Goal: Information Seeking & Learning: Find specific fact

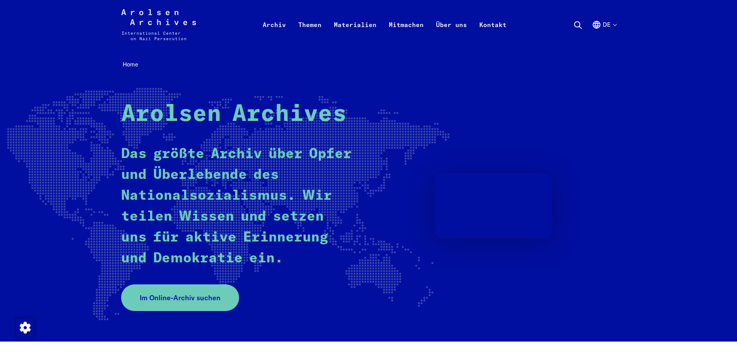
click at [603, 25] on button "de" at bounding box center [604, 34] width 24 height 28
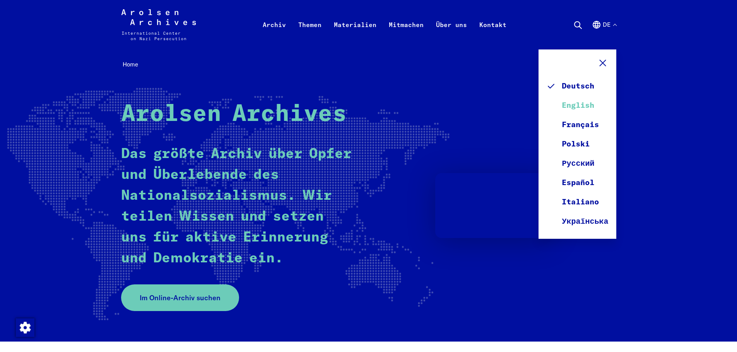
click at [577, 108] on link "English" at bounding box center [577, 105] width 62 height 19
click at [180, 297] on span "Im Online-Archiv suchen" at bounding box center [177, 298] width 81 height 10
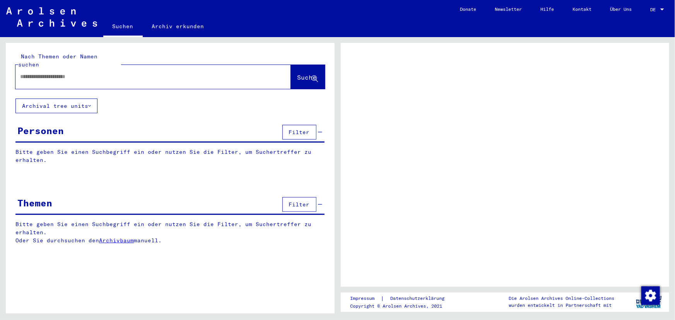
click at [125, 73] on input "text" at bounding box center [146, 77] width 252 height 8
type input "*"
type input "**********"
click at [304, 73] on span "Suche" at bounding box center [306, 77] width 19 height 8
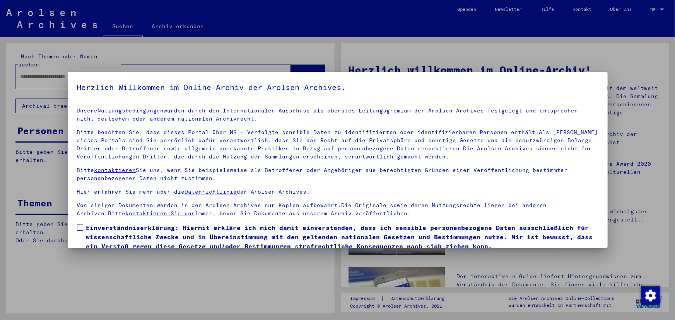
click at [96, 229] on span "Einverständniserklärung: Hiermit erkläre ich mich damit einverstanden, dass ich…" at bounding box center [342, 237] width 512 height 28
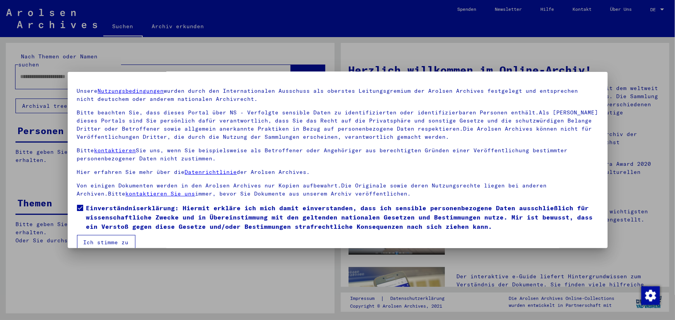
scroll to position [31, 0]
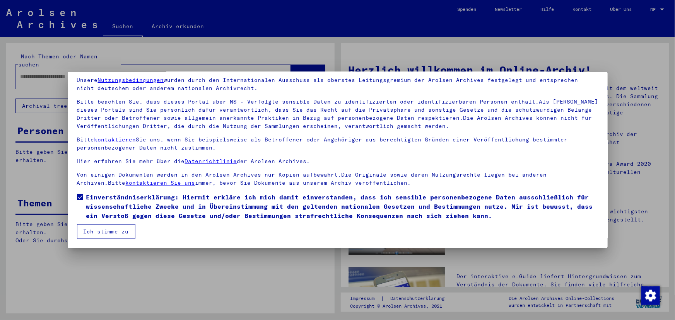
click at [100, 230] on button "Ich stimme zu" at bounding box center [106, 231] width 58 height 15
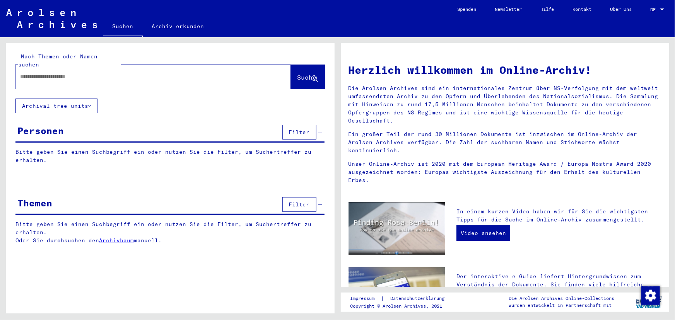
click at [669, 1] on link "DE DE" at bounding box center [658, 9] width 34 height 19
click at [659, 7] on div at bounding box center [662, 9] width 7 height 5
click at [646, 17] on span "English" at bounding box center [648, 14] width 31 height 14
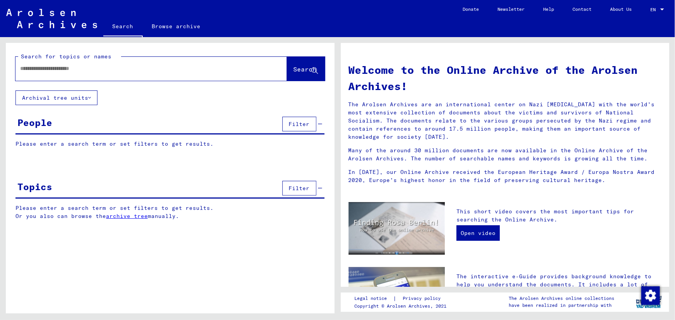
click at [100, 70] on input "text" at bounding box center [142, 69] width 244 height 8
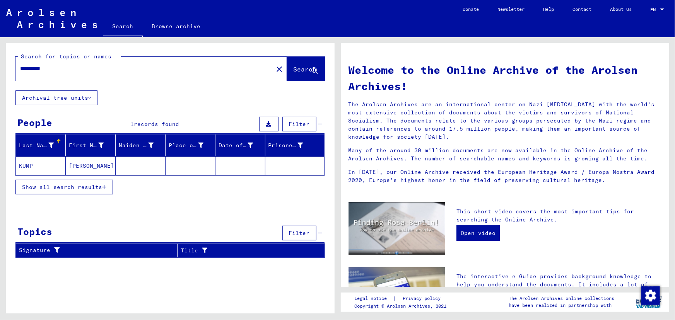
click at [123, 164] on mat-cell at bounding box center [141, 166] width 50 height 19
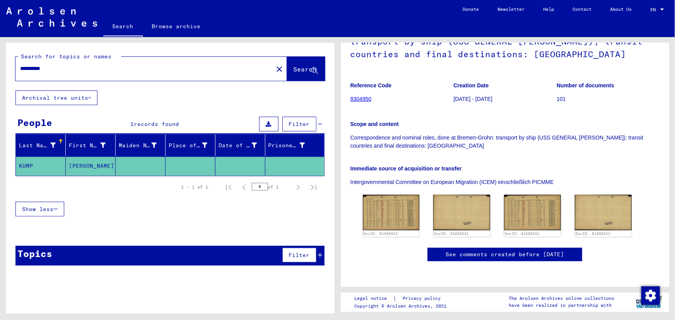
click at [52, 67] on input "**********" at bounding box center [144, 69] width 248 height 8
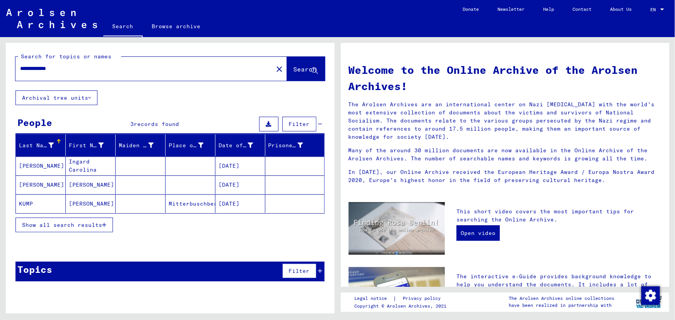
click at [242, 209] on mat-cell "01/07/1898" at bounding box center [240, 204] width 50 height 19
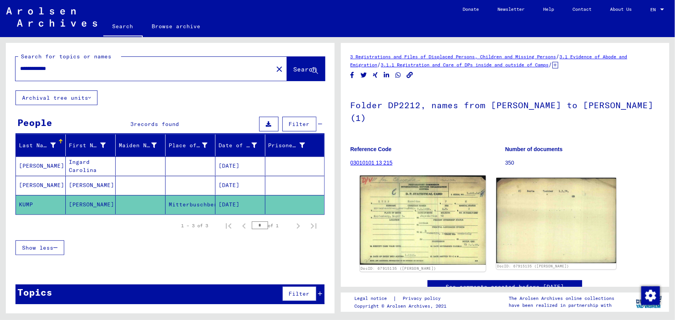
click at [419, 222] on img at bounding box center [423, 220] width 126 height 89
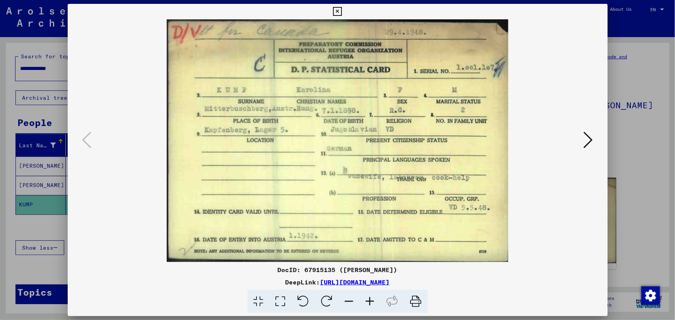
click at [587, 142] on icon at bounding box center [588, 140] width 9 height 19
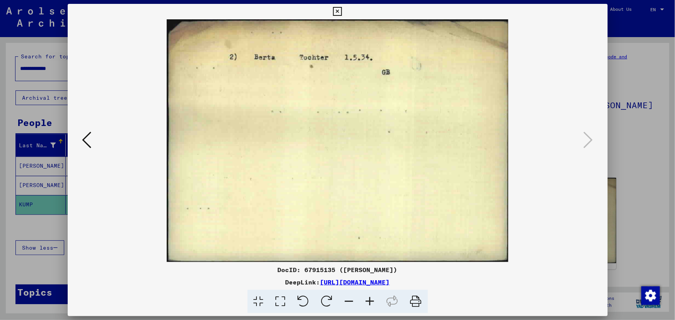
click at [85, 141] on icon at bounding box center [86, 140] width 9 height 19
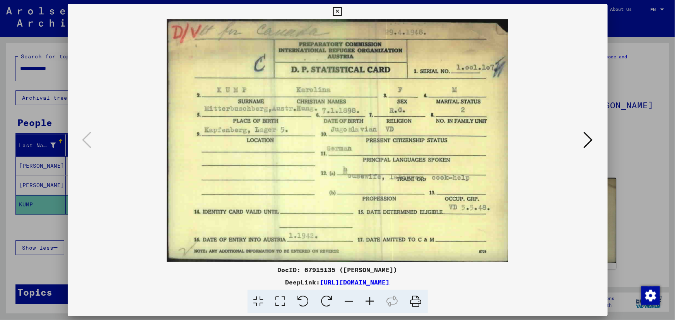
click at [592, 135] on icon at bounding box center [588, 140] width 9 height 19
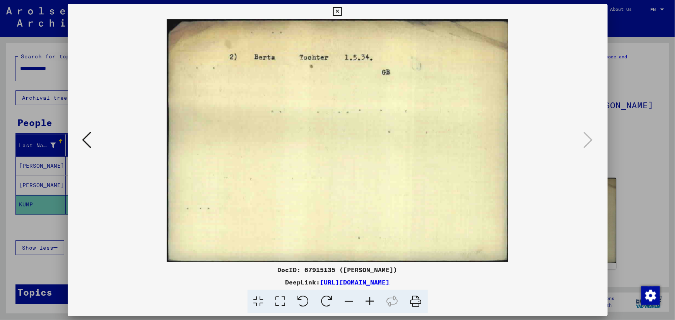
click at [77, 139] on div at bounding box center [338, 140] width 540 height 243
click at [88, 142] on icon at bounding box center [86, 140] width 9 height 19
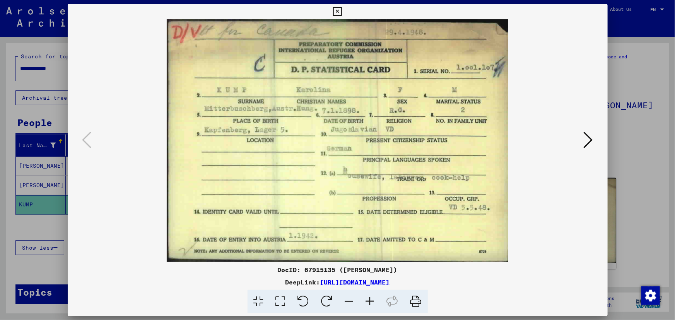
click at [413, 298] on icon at bounding box center [416, 302] width 24 height 24
click at [587, 133] on icon at bounding box center [588, 140] width 9 height 19
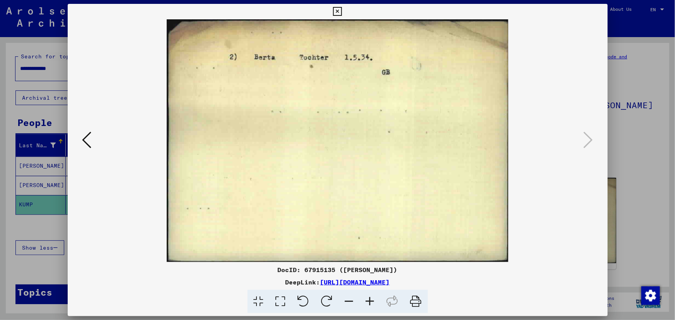
click at [415, 306] on icon at bounding box center [416, 302] width 24 height 24
click at [335, 14] on icon at bounding box center [337, 11] width 9 height 9
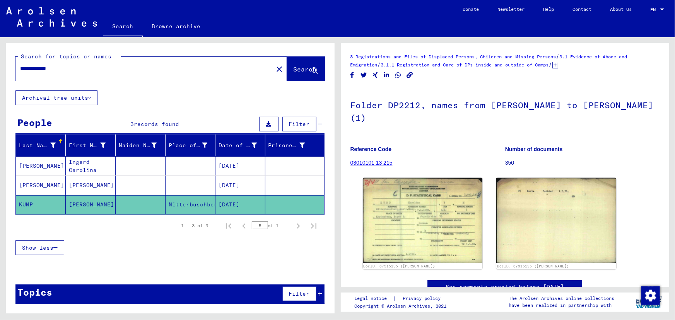
drag, startPoint x: 71, startPoint y: 72, endPoint x: 5, endPoint y: 71, distance: 65.4
click at [6, 71] on div "**********" at bounding box center [170, 67] width 329 height 48
type input "*"
type input "**********"
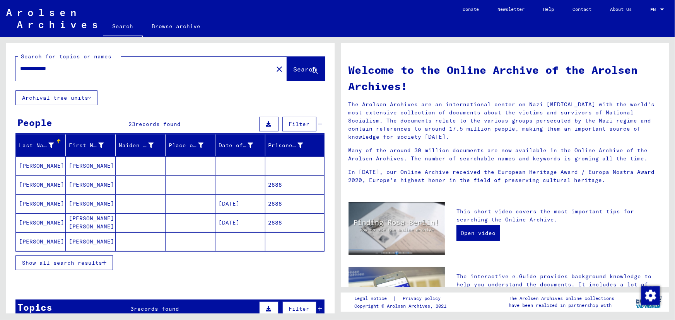
click at [241, 161] on mat-cell at bounding box center [240, 166] width 50 height 19
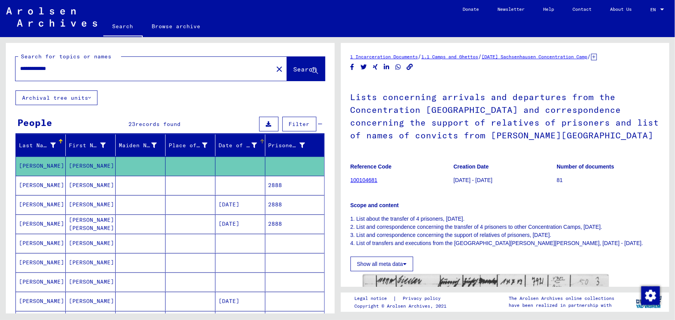
click at [260, 142] on div at bounding box center [262, 141] width 5 height 5
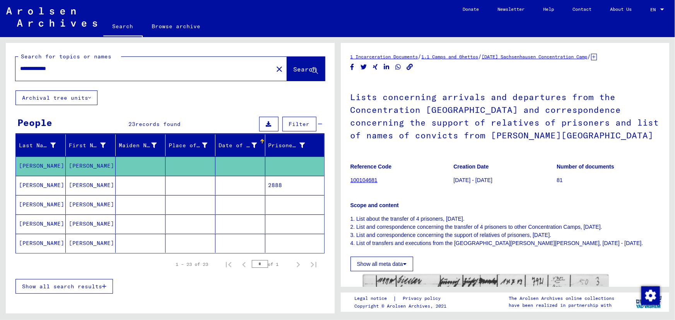
click at [244, 145] on div "Date of Birth" at bounding box center [238, 146] width 39 height 8
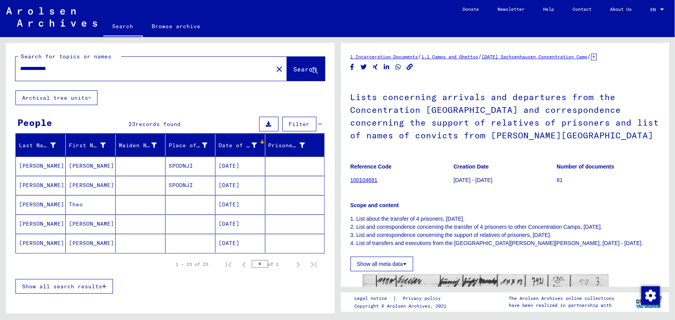
click at [247, 181] on mat-cell "12/30/1933" at bounding box center [240, 185] width 50 height 19
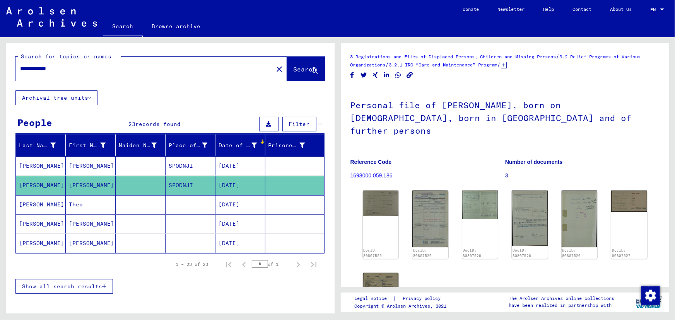
click at [245, 164] on mat-cell "12/30/1933" at bounding box center [240, 166] width 50 height 19
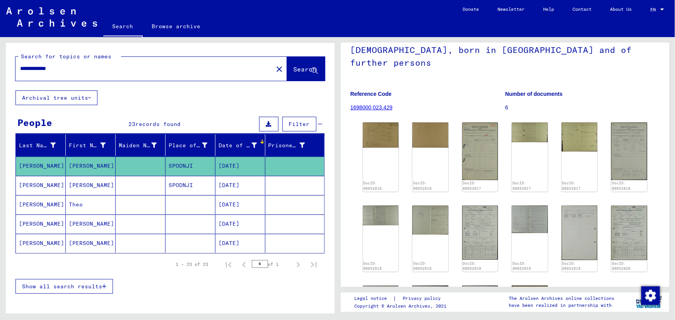
scroll to position [70, 0]
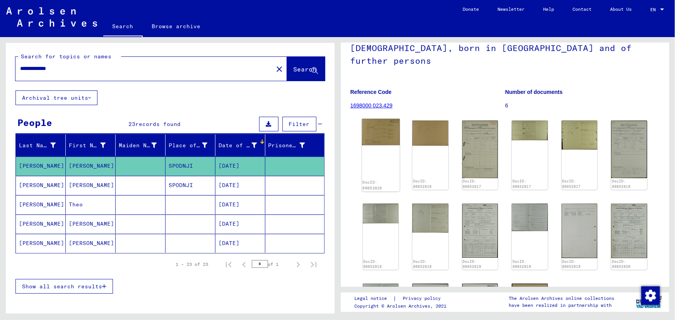
click at [385, 123] on img at bounding box center [381, 132] width 38 height 26
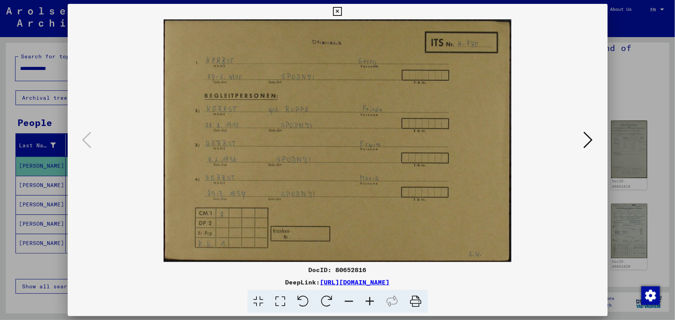
click at [589, 137] on icon at bounding box center [588, 140] width 9 height 19
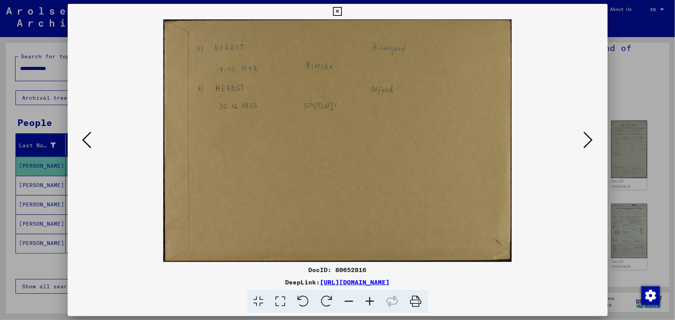
click at [87, 142] on icon at bounding box center [86, 140] width 9 height 19
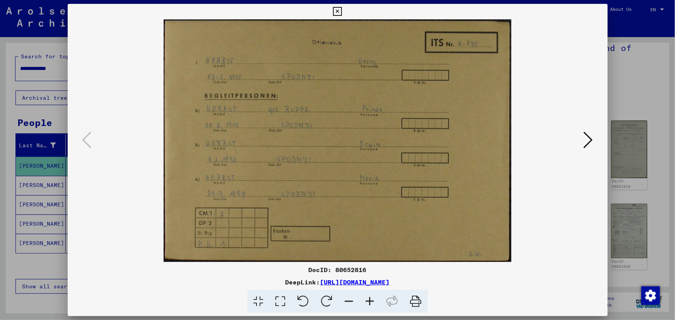
click at [588, 146] on icon at bounding box center [588, 140] width 9 height 19
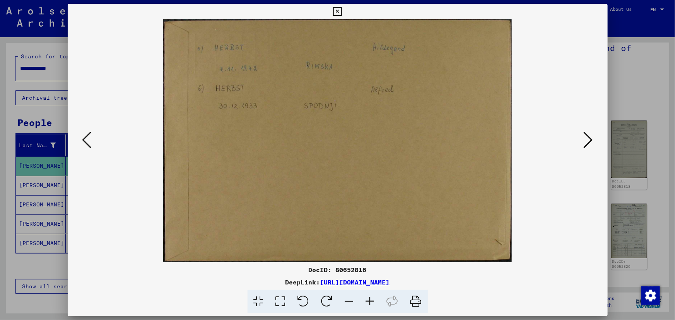
click at [588, 146] on icon at bounding box center [588, 140] width 9 height 19
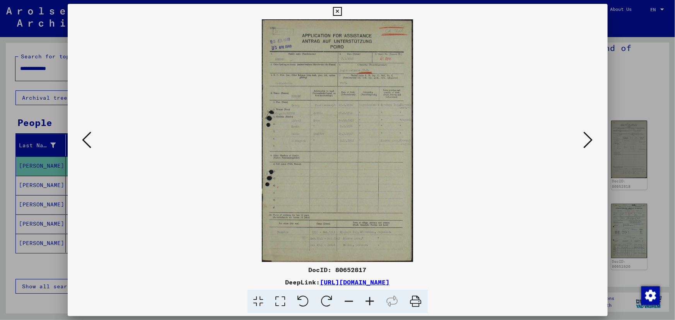
click at [369, 302] on icon at bounding box center [370, 302] width 21 height 24
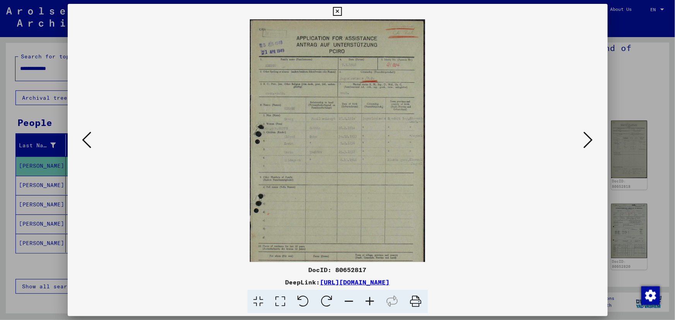
click at [369, 302] on icon at bounding box center [370, 302] width 21 height 24
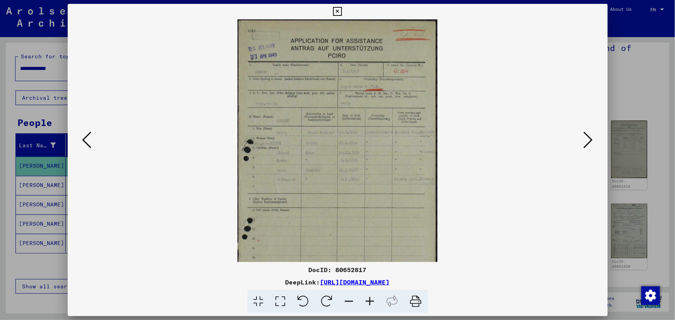
click at [369, 302] on icon at bounding box center [370, 302] width 21 height 24
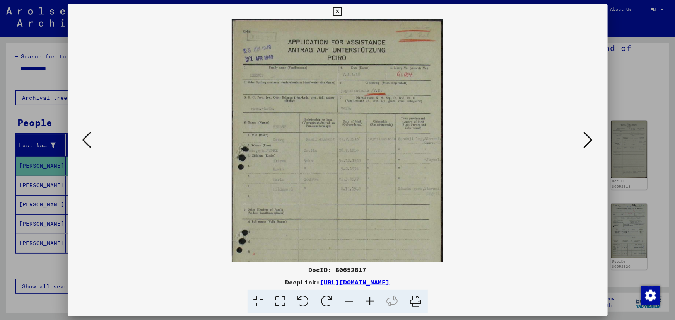
click at [369, 302] on icon at bounding box center [370, 302] width 21 height 24
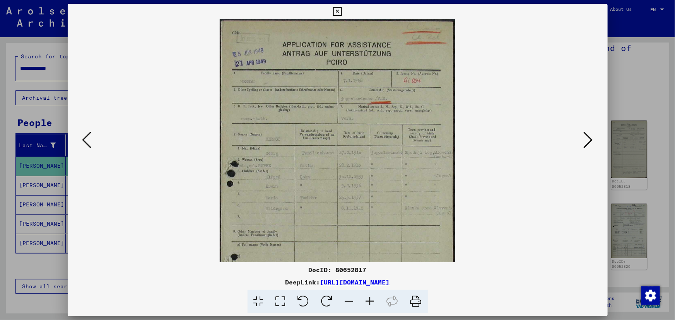
click at [369, 302] on icon at bounding box center [370, 302] width 21 height 24
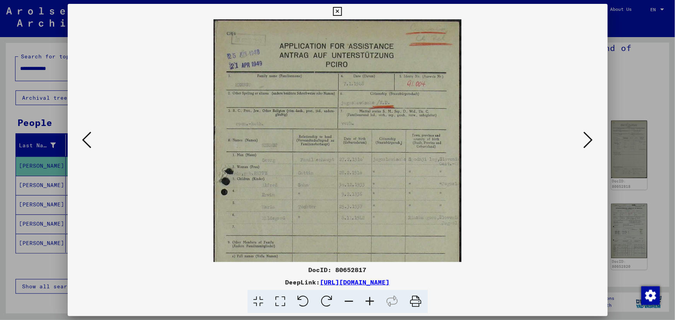
click at [369, 302] on icon at bounding box center [370, 302] width 21 height 24
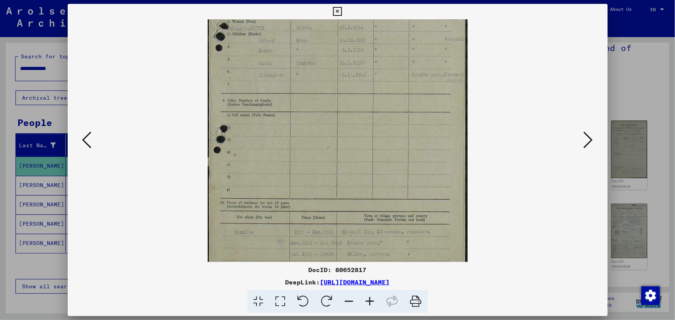
scroll to position [174, 0]
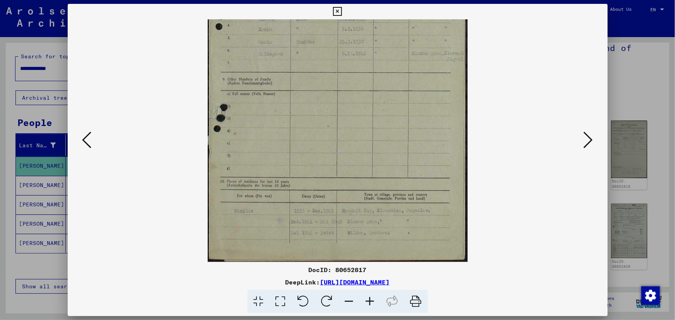
drag, startPoint x: 442, startPoint y: 253, endPoint x: 442, endPoint y: 77, distance: 176.0
click at [442, 77] on img at bounding box center [338, 53] width 260 height 417
click at [586, 140] on icon at bounding box center [588, 140] width 9 height 19
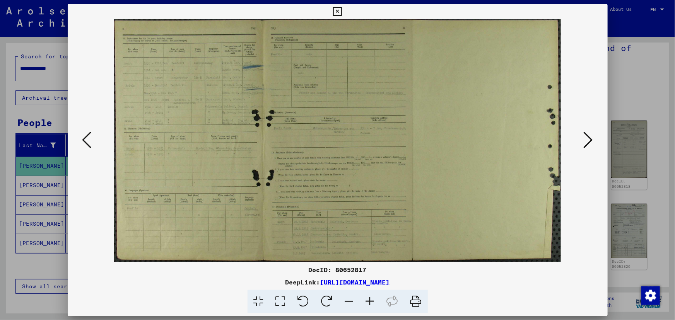
click at [373, 298] on icon at bounding box center [370, 302] width 21 height 24
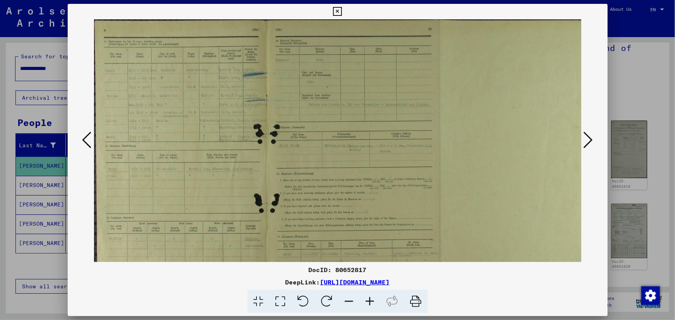
click at [373, 298] on icon at bounding box center [370, 302] width 21 height 24
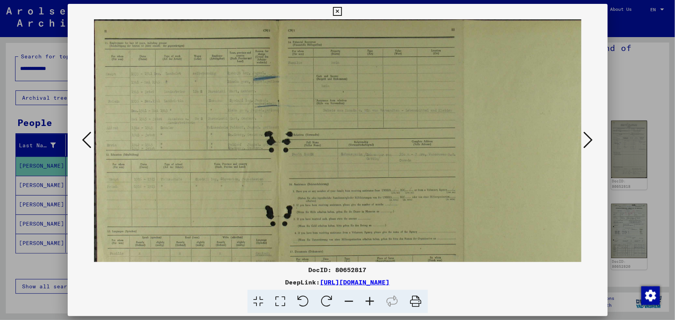
click at [373, 298] on icon at bounding box center [370, 302] width 21 height 24
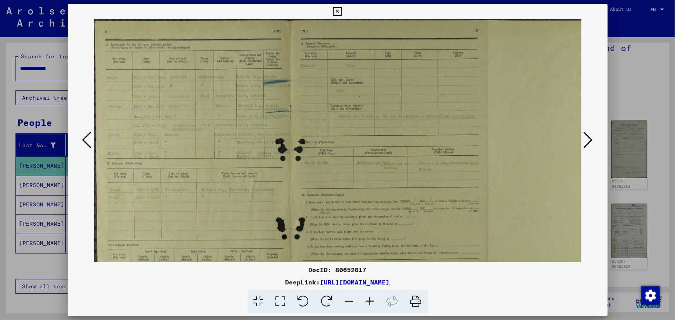
click at [373, 298] on icon at bounding box center [370, 302] width 21 height 24
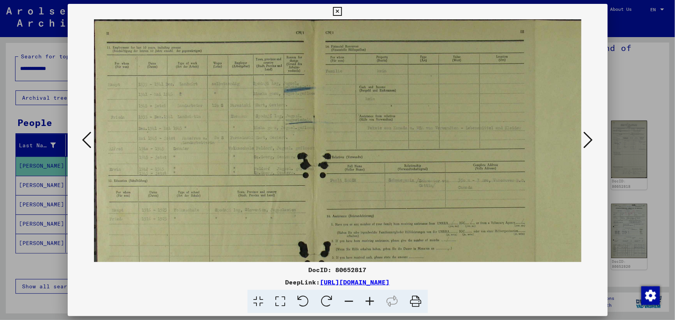
click at [373, 298] on icon at bounding box center [370, 302] width 21 height 24
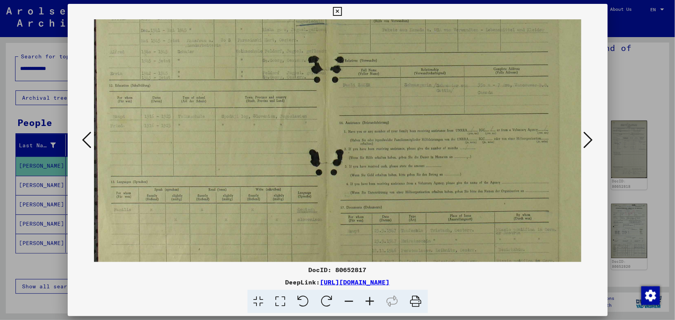
scroll to position [135, 0]
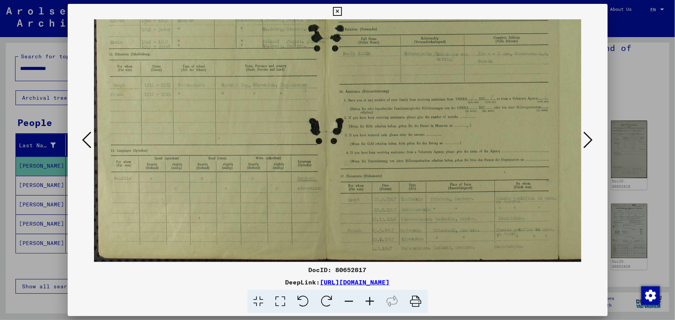
drag, startPoint x: 189, startPoint y: 218, endPoint x: 201, endPoint y: 77, distance: 140.9
click at [201, 77] on img at bounding box center [442, 73] width 696 height 378
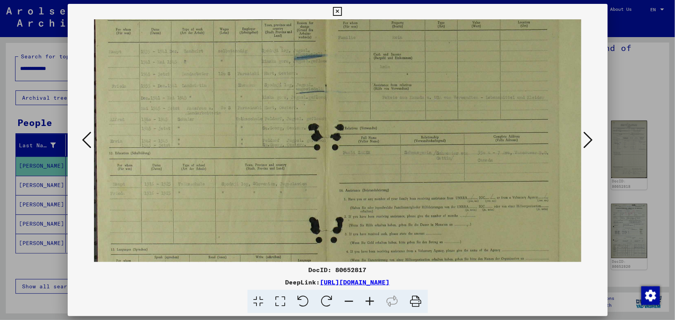
scroll to position [25, 0]
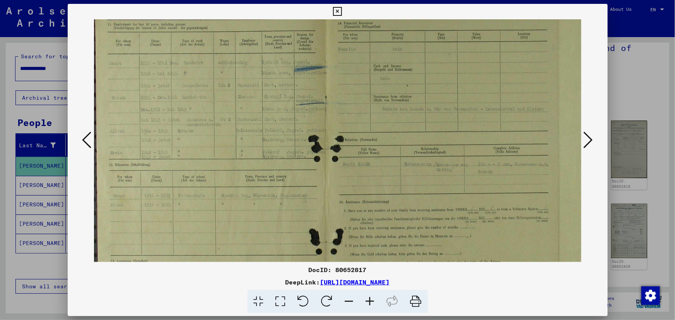
drag, startPoint x: 383, startPoint y: 136, endPoint x: 386, endPoint y: 205, distance: 69.3
click at [386, 205] on img at bounding box center [442, 184] width 696 height 378
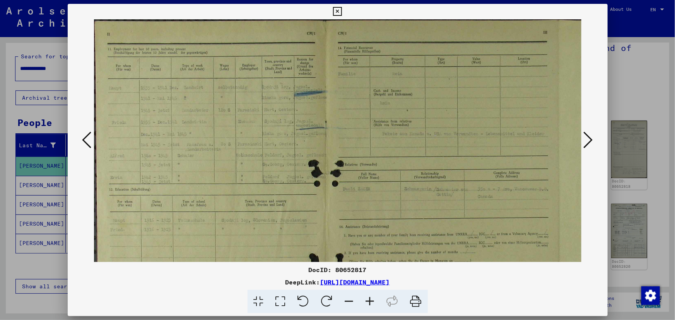
drag, startPoint x: 405, startPoint y: 126, endPoint x: 408, endPoint y: 192, distance: 65.8
click at [406, 193] on img at bounding box center [442, 208] width 696 height 378
click at [591, 140] on icon at bounding box center [588, 140] width 9 height 19
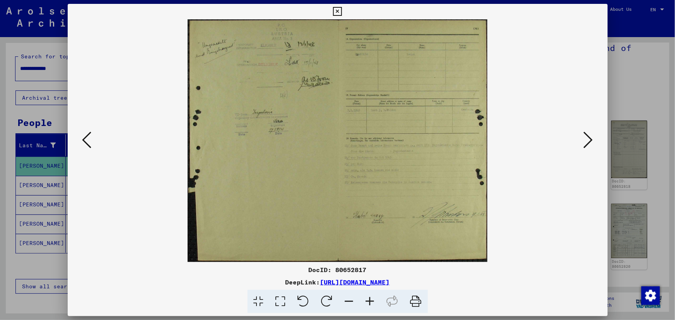
scroll to position [0, 0]
click at [586, 142] on icon at bounding box center [588, 140] width 9 height 19
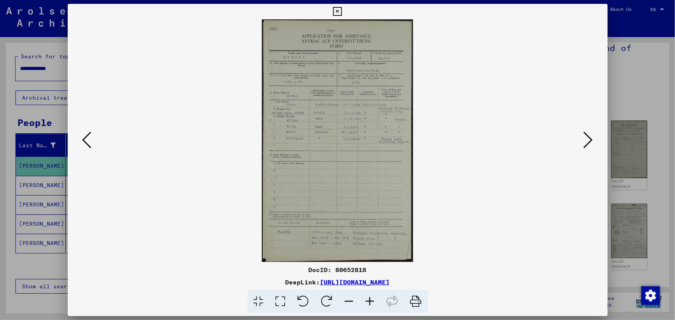
drag, startPoint x: 415, startPoint y: 298, endPoint x: 522, endPoint y: 277, distance: 109.5
click at [415, 298] on icon at bounding box center [416, 302] width 24 height 24
click at [589, 141] on icon at bounding box center [588, 140] width 9 height 19
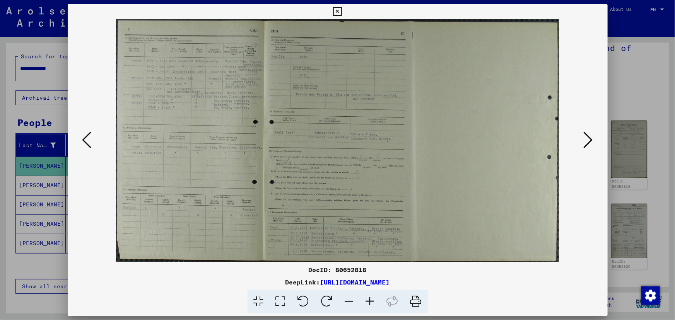
click at [589, 141] on icon at bounding box center [588, 140] width 9 height 19
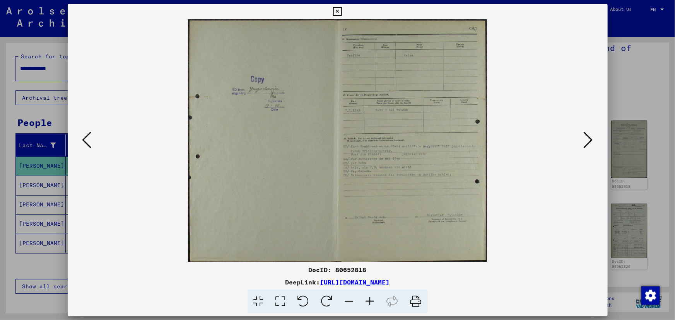
click at [589, 141] on icon at bounding box center [588, 140] width 9 height 19
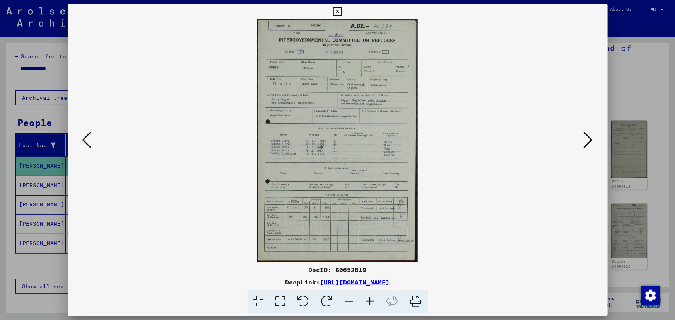
click at [368, 298] on icon at bounding box center [370, 302] width 21 height 24
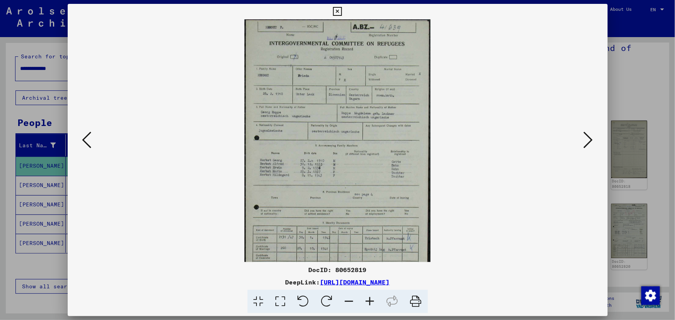
click at [368, 298] on icon at bounding box center [370, 302] width 21 height 24
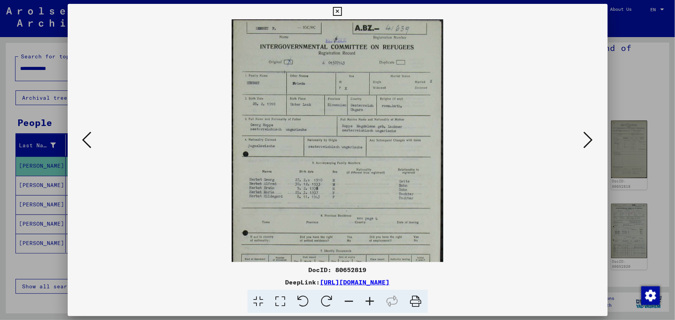
click at [368, 298] on icon at bounding box center [370, 302] width 21 height 24
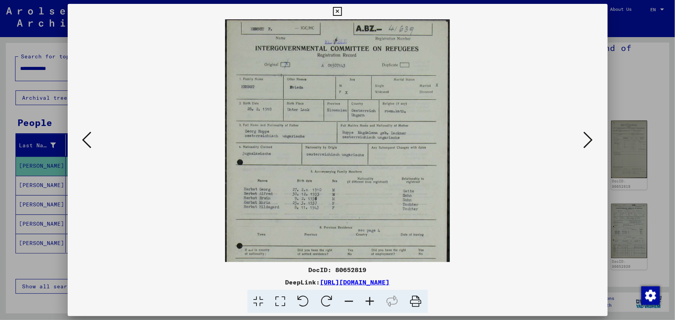
click at [368, 298] on icon at bounding box center [370, 302] width 21 height 24
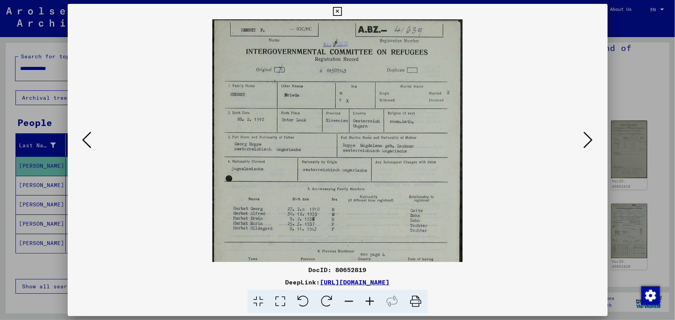
click at [368, 298] on icon at bounding box center [370, 302] width 21 height 24
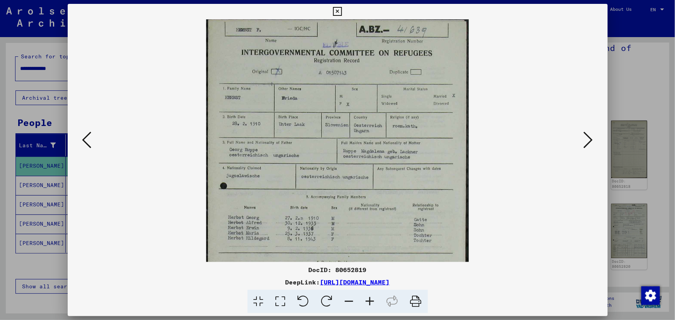
scroll to position [0, 0]
drag, startPoint x: 364, startPoint y: 215, endPoint x: 363, endPoint y: 231, distance: 16.7
click at [363, 231] on img at bounding box center [337, 218] width 263 height 398
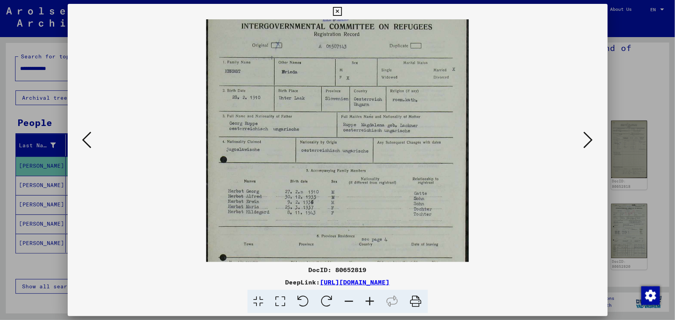
drag, startPoint x: 297, startPoint y: 249, endPoint x: 294, endPoint y: 224, distance: 24.5
click at [294, 224] on img at bounding box center [337, 191] width 263 height 398
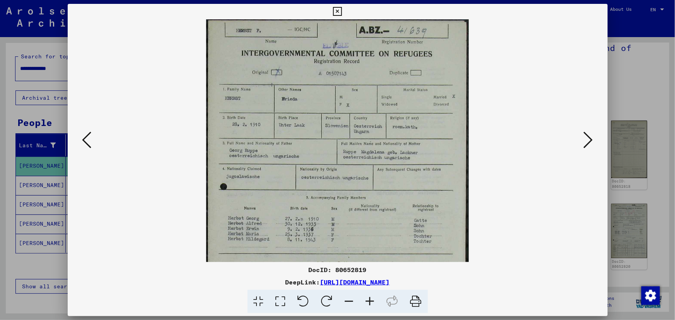
drag, startPoint x: 379, startPoint y: 67, endPoint x: 378, endPoint y: 108, distance: 41.0
click at [378, 108] on img at bounding box center [337, 218] width 263 height 398
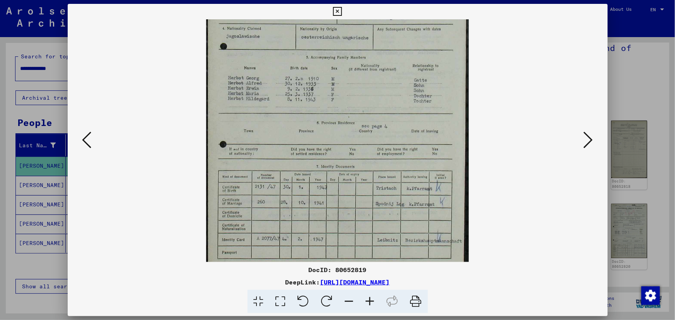
scroll to position [155, 0]
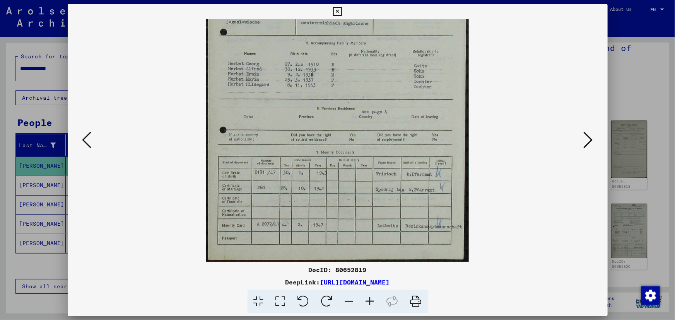
drag, startPoint x: 379, startPoint y: 233, endPoint x: 383, endPoint y: 80, distance: 152.8
click at [383, 80] on img at bounding box center [337, 64] width 263 height 398
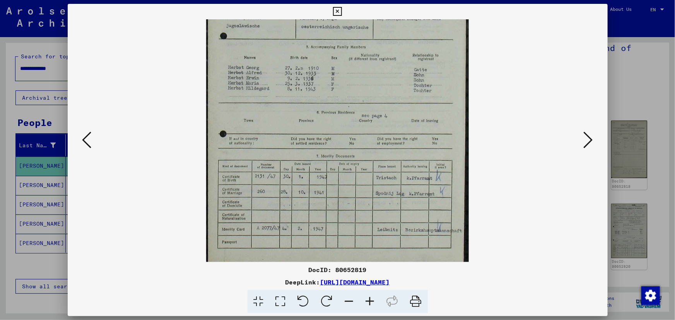
drag, startPoint x: 340, startPoint y: 188, endPoint x: 340, endPoint y: 193, distance: 4.6
click at [340, 193] on img at bounding box center [337, 67] width 263 height 398
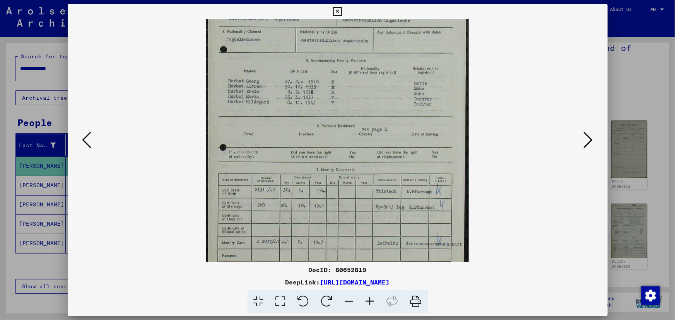
scroll to position [135, 0]
drag, startPoint x: 330, startPoint y: 185, endPoint x: 329, endPoint y: 198, distance: 13.2
click at [329, 198] on img at bounding box center [337, 83] width 263 height 398
click at [589, 140] on icon at bounding box center [588, 140] width 9 height 19
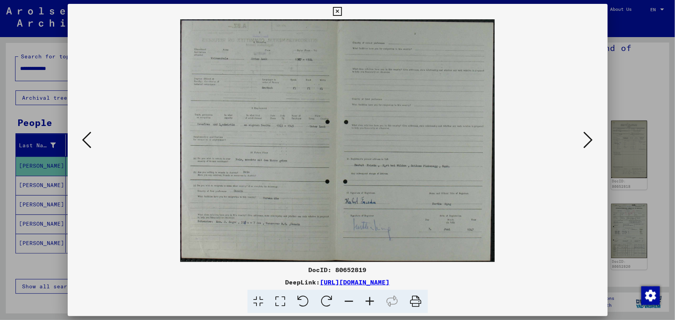
click at [589, 140] on icon at bounding box center [588, 140] width 9 height 19
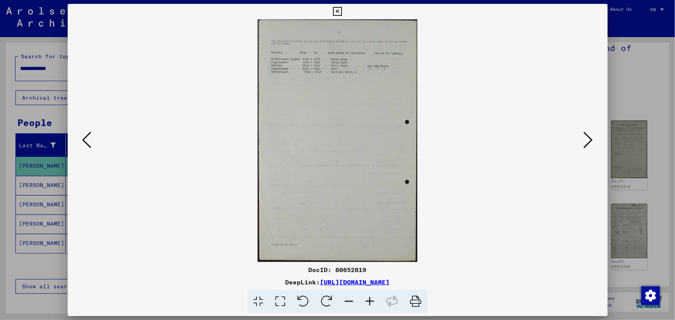
click at [588, 133] on icon at bounding box center [588, 140] width 9 height 19
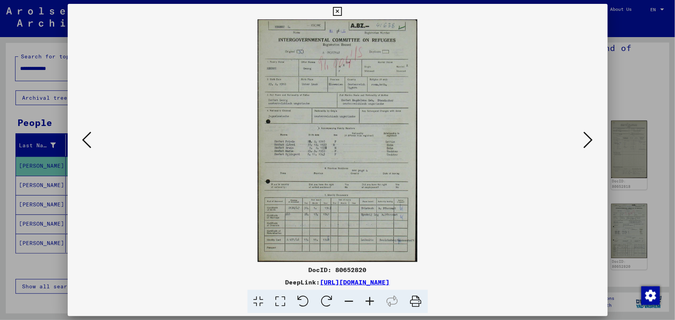
drag, startPoint x: 412, startPoint y: 304, endPoint x: 518, endPoint y: 276, distance: 109.6
click at [412, 304] on icon at bounding box center [416, 302] width 24 height 24
click at [592, 142] on icon at bounding box center [588, 140] width 9 height 19
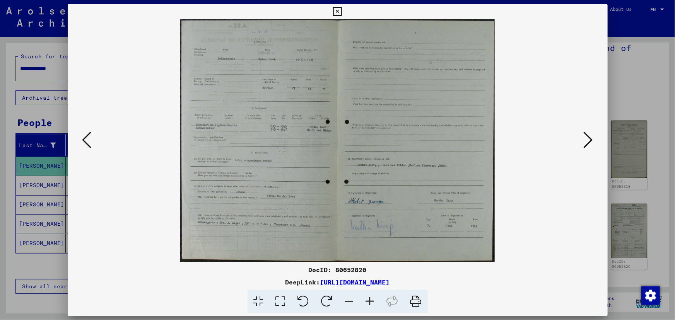
click at [590, 142] on icon at bounding box center [588, 140] width 9 height 19
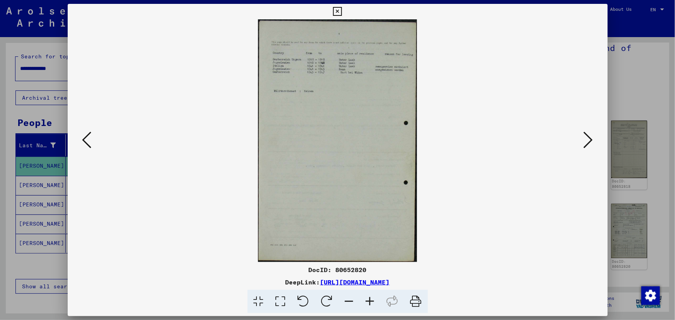
click at [590, 142] on icon at bounding box center [588, 140] width 9 height 19
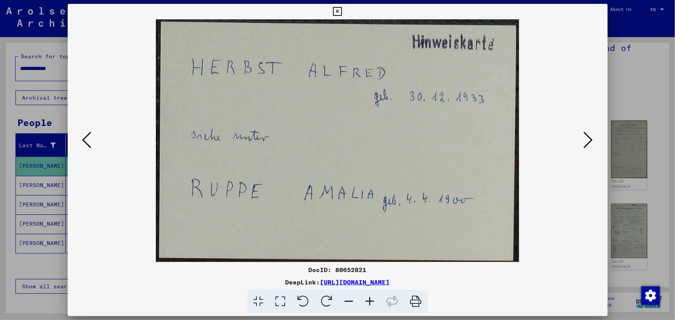
click at [585, 142] on icon at bounding box center [588, 140] width 9 height 19
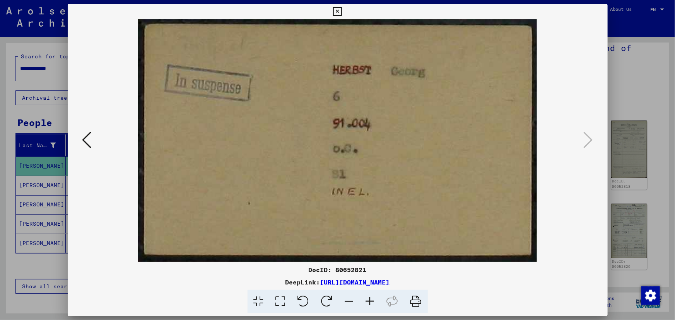
click at [86, 142] on icon at bounding box center [86, 140] width 9 height 19
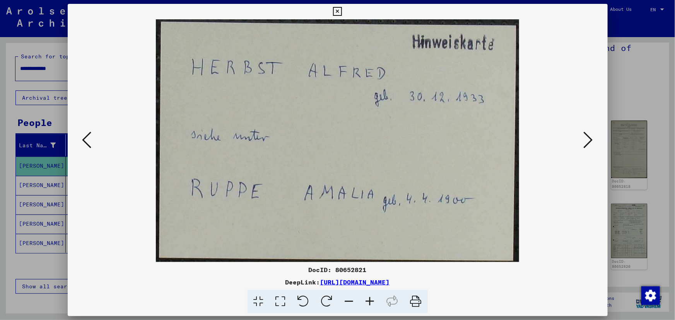
click at [78, 137] on div at bounding box center [338, 140] width 540 height 243
click at [95, 140] on viewer-one-image at bounding box center [337, 140] width 487 height 243
click at [90, 142] on icon at bounding box center [86, 140] width 9 height 19
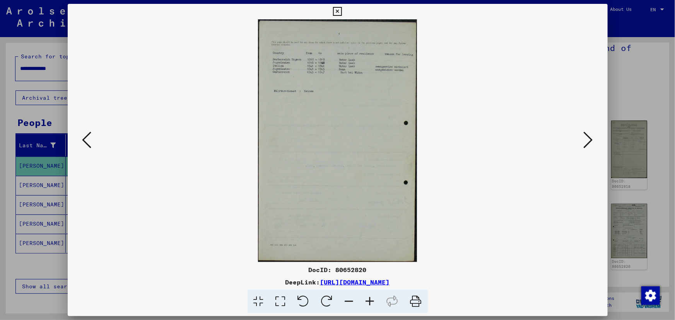
click at [90, 142] on icon at bounding box center [86, 140] width 9 height 19
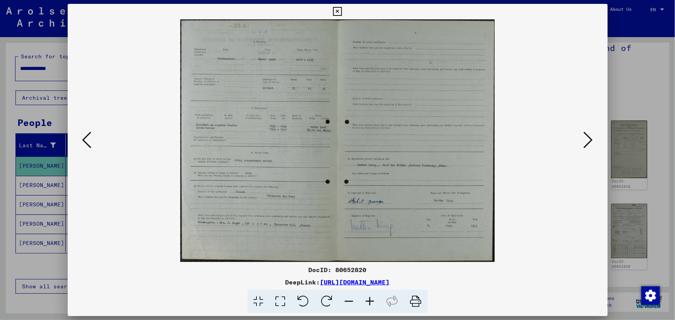
click at [90, 142] on icon at bounding box center [86, 140] width 9 height 19
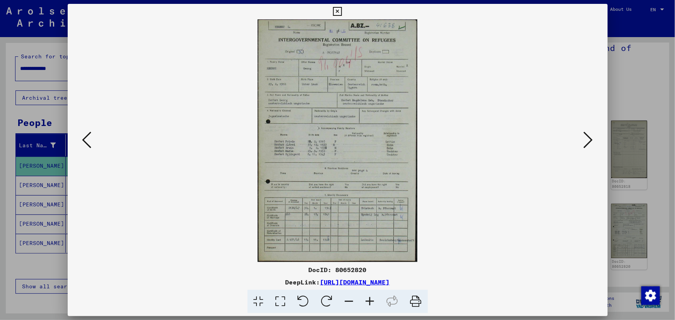
click at [90, 142] on icon at bounding box center [86, 140] width 9 height 19
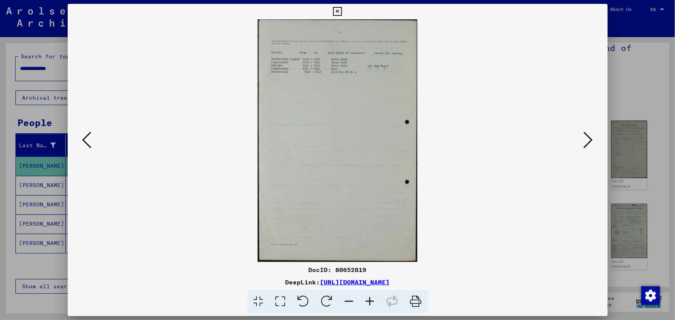
click at [90, 142] on icon at bounding box center [86, 140] width 9 height 19
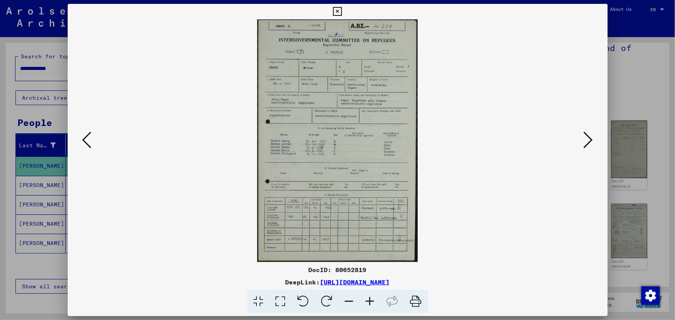
click at [90, 142] on icon at bounding box center [86, 140] width 9 height 19
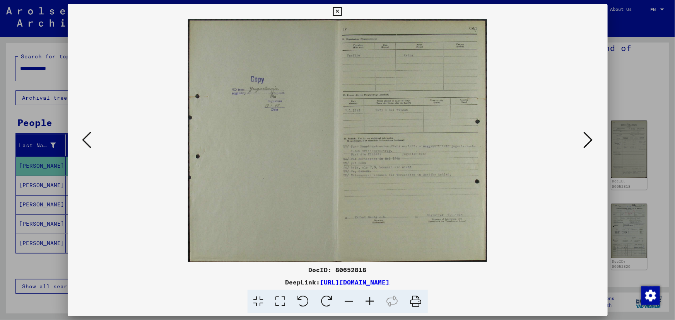
click at [90, 142] on icon at bounding box center [86, 140] width 9 height 19
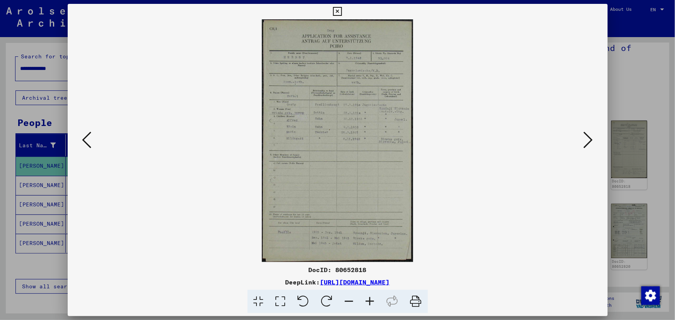
click at [90, 142] on icon at bounding box center [86, 140] width 9 height 19
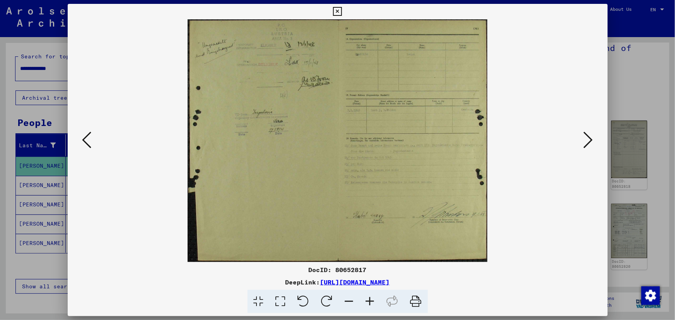
click at [90, 142] on icon at bounding box center [86, 140] width 9 height 19
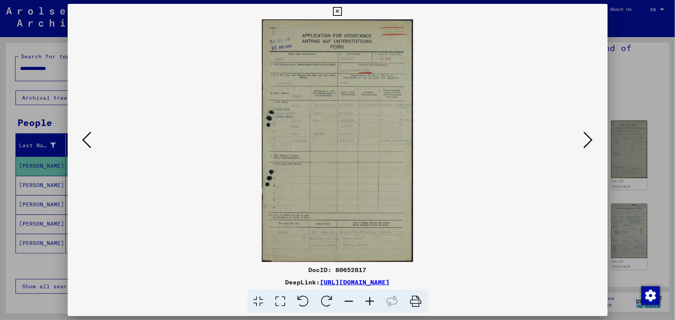
click at [90, 142] on icon at bounding box center [86, 140] width 9 height 19
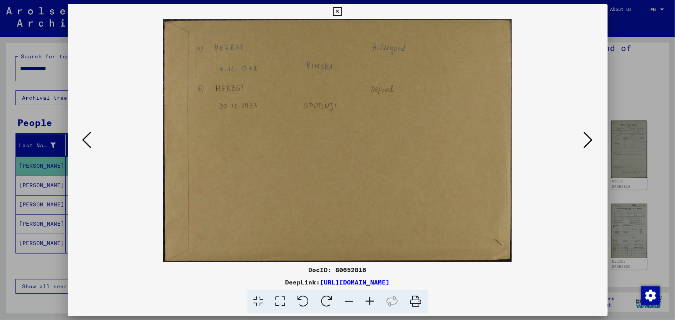
click at [90, 142] on icon at bounding box center [86, 140] width 9 height 19
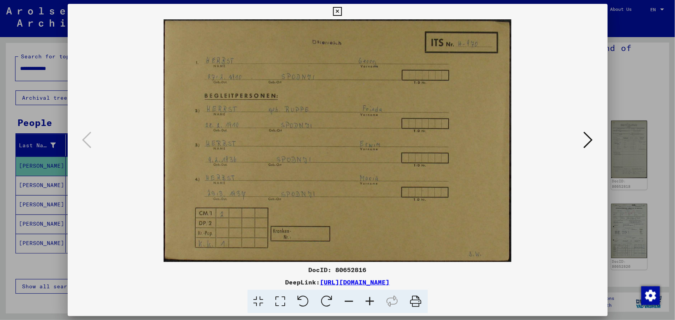
click at [412, 294] on icon at bounding box center [416, 302] width 24 height 24
click at [594, 143] on button at bounding box center [588, 141] width 14 height 22
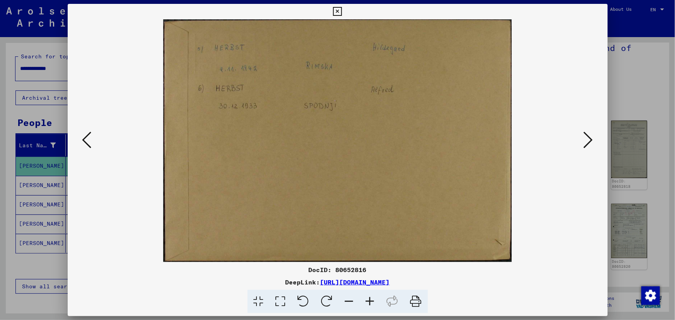
click at [417, 300] on icon at bounding box center [416, 302] width 24 height 24
click at [336, 9] on icon at bounding box center [337, 11] width 9 height 9
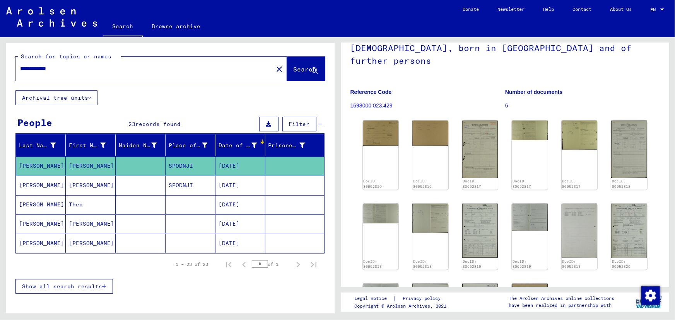
click at [662, 219] on yv-its-full-details "3 Registrations and Files of Displaced Persons, Children and Missing Persons / …" at bounding box center [505, 187] width 329 height 408
drag, startPoint x: 675, startPoint y: 238, endPoint x: 675, endPoint y: 246, distance: 8.1
click at [675, 246] on div "3 Registrations and Files of Displaced Persons, Children and Missing Persons / …" at bounding box center [506, 175] width 337 height 277
